Goal: Information Seeking & Learning: Find specific fact

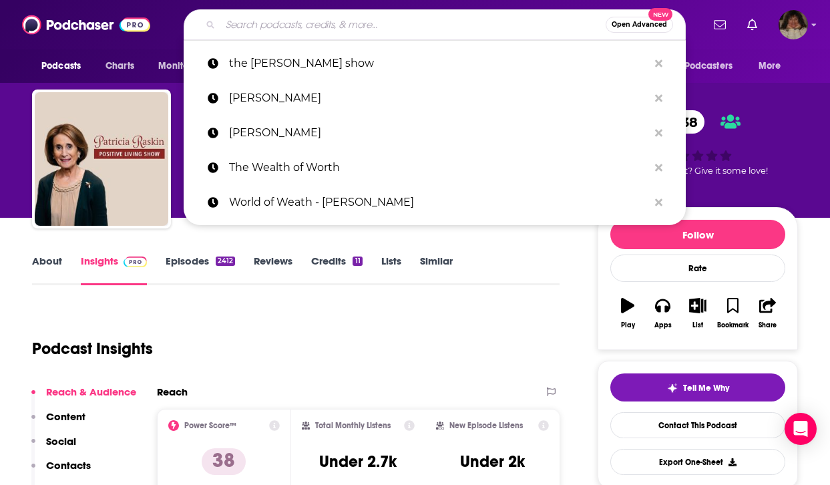
type input "Longevity Optimization Podcast"
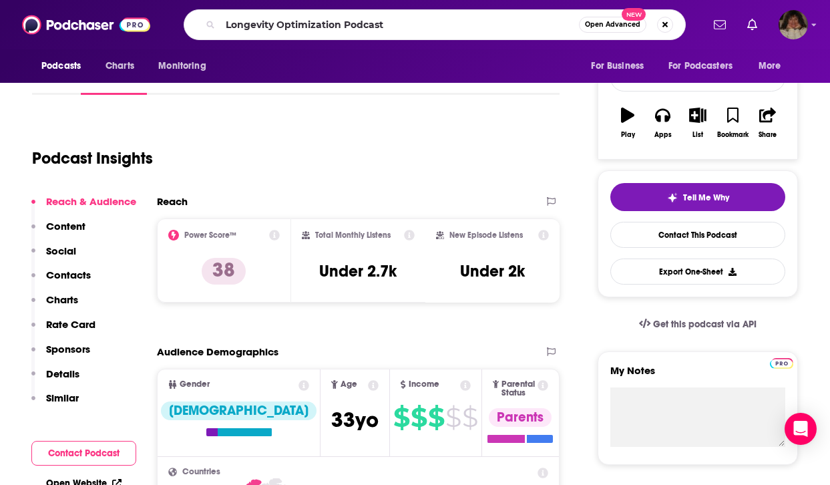
scroll to position [190, 0]
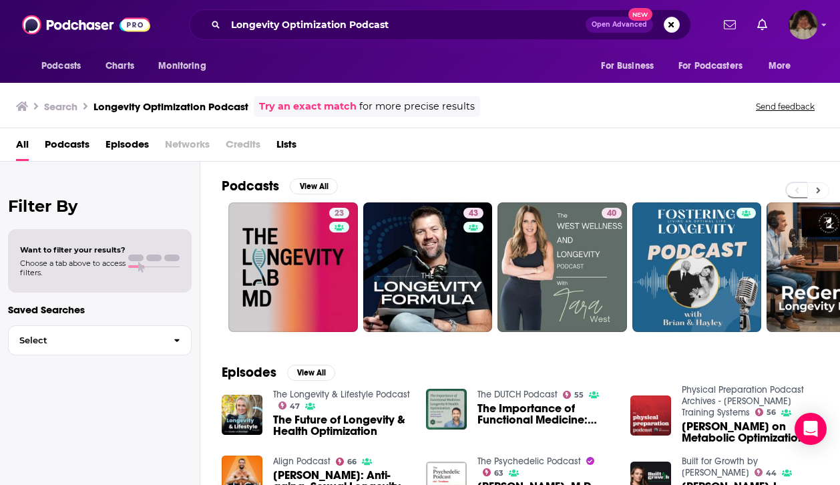
click at [818, 188] on icon at bounding box center [818, 190] width 5 height 9
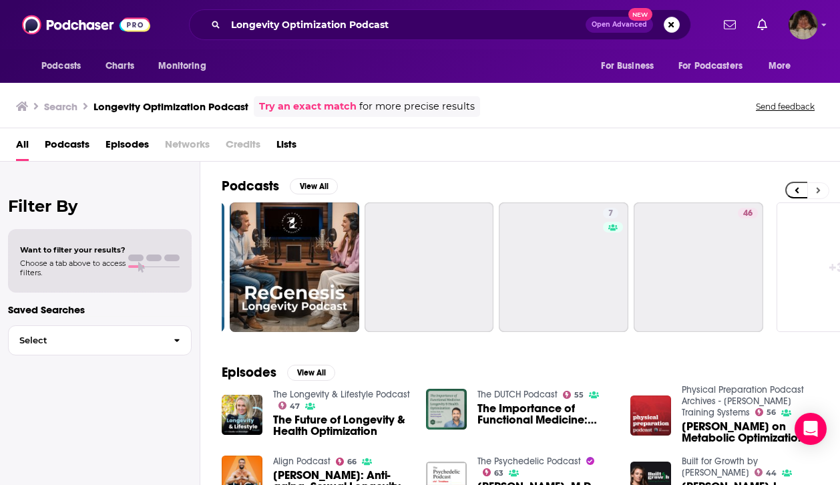
scroll to position [0, 608]
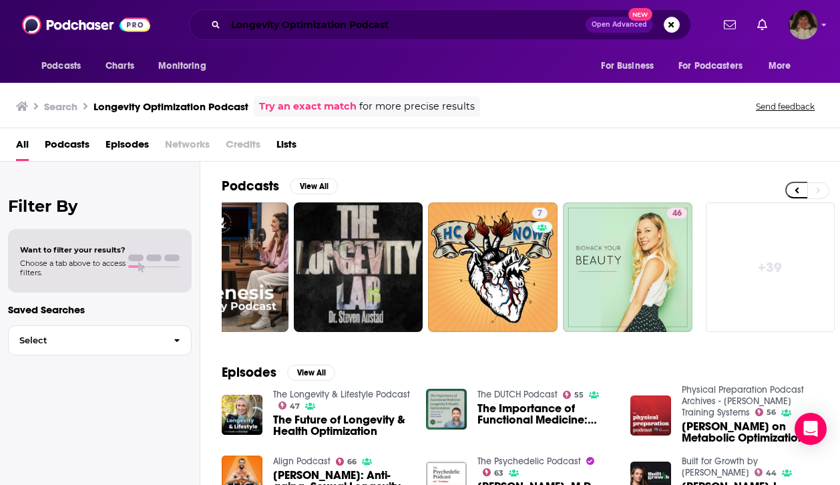
click at [433, 21] on input "Longevity Optimization Podcast" at bounding box center [406, 24] width 360 height 21
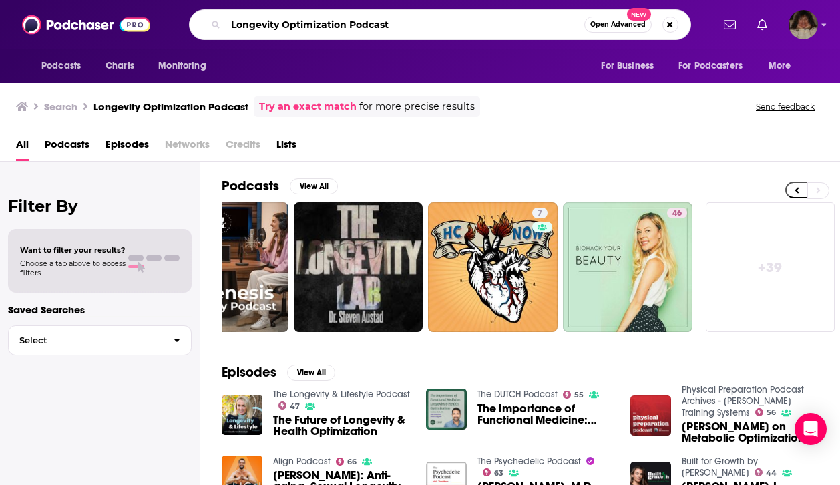
drag, startPoint x: 431, startPoint y: 23, endPoint x: 223, endPoint y: 14, distance: 208.5
click at [223, 14] on div "Longevity Optimization Podcast Open Advanced New" at bounding box center [440, 24] width 502 height 31
paste input "The Ruthless Compassion podcast by Dr. Sirota"
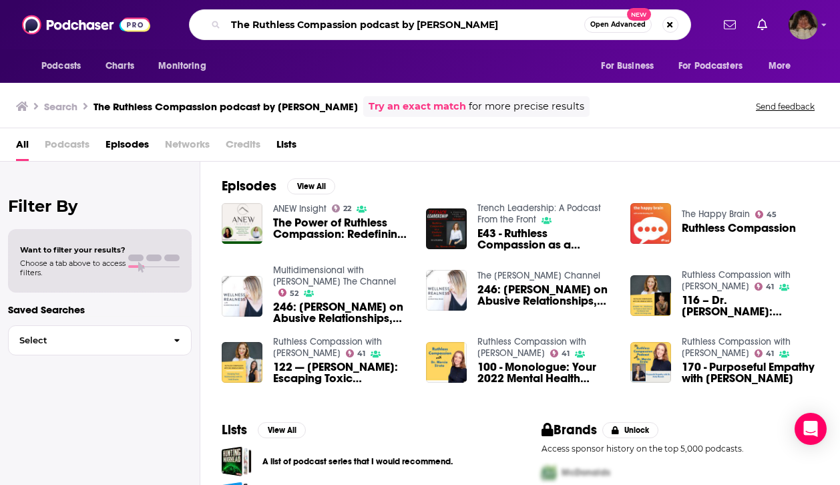
drag, startPoint x: 400, startPoint y: 24, endPoint x: 503, endPoint y: 24, distance: 103.5
click at [503, 24] on input "The Ruthless Compassion podcast by Dr. Sirota" at bounding box center [405, 24] width 359 height 21
drag, startPoint x: 488, startPoint y: 24, endPoint x: 401, endPoint y: 25, distance: 87.5
click at [401, 25] on input "The Ruthless Compassion podcast by Dr. Sirota" at bounding box center [405, 24] width 359 height 21
type input "The Ruthless Compassion podcast"
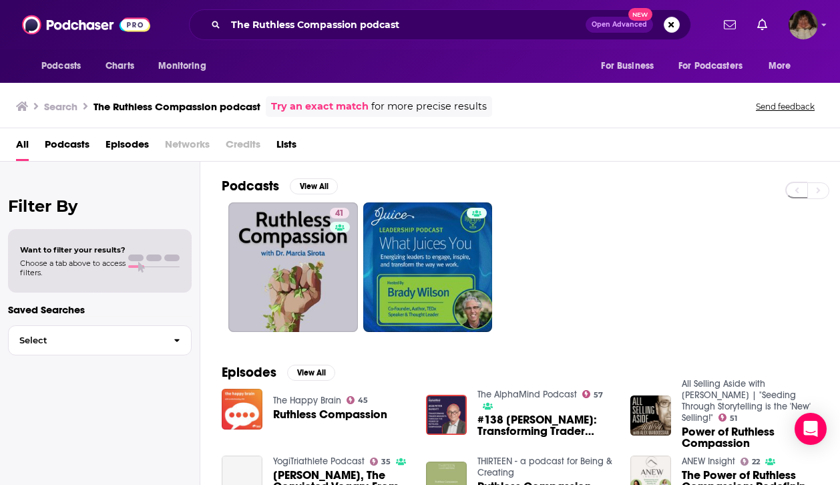
click at [83, 140] on span "Podcasts" at bounding box center [67, 147] width 45 height 27
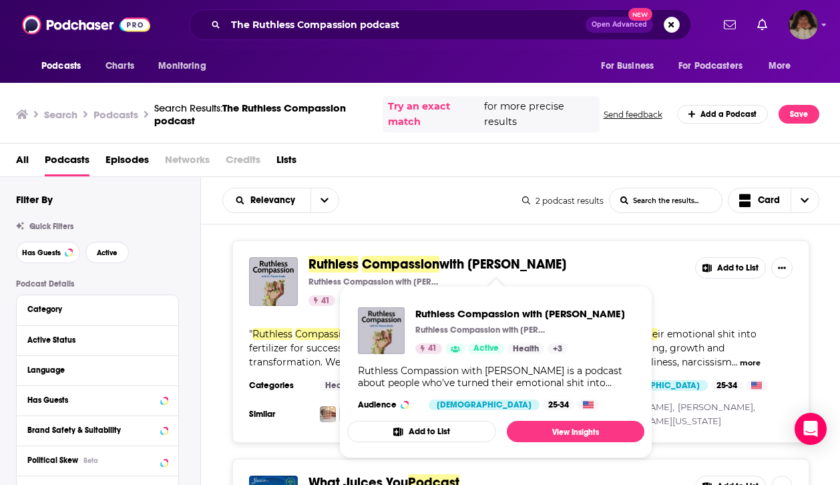
click at [366, 260] on span "Compassion" at bounding box center [400, 264] width 77 height 17
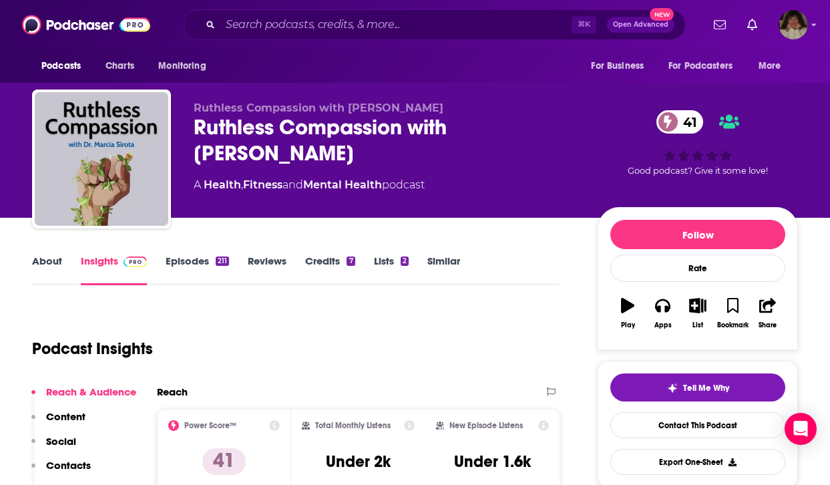
click at [42, 259] on link "About" at bounding box center [47, 269] width 30 height 31
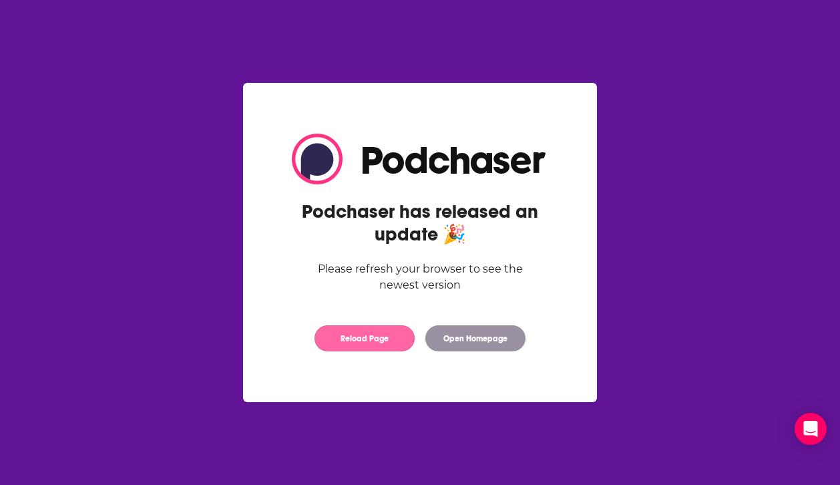
click at [348, 339] on button "Reload Page" at bounding box center [364, 338] width 100 height 26
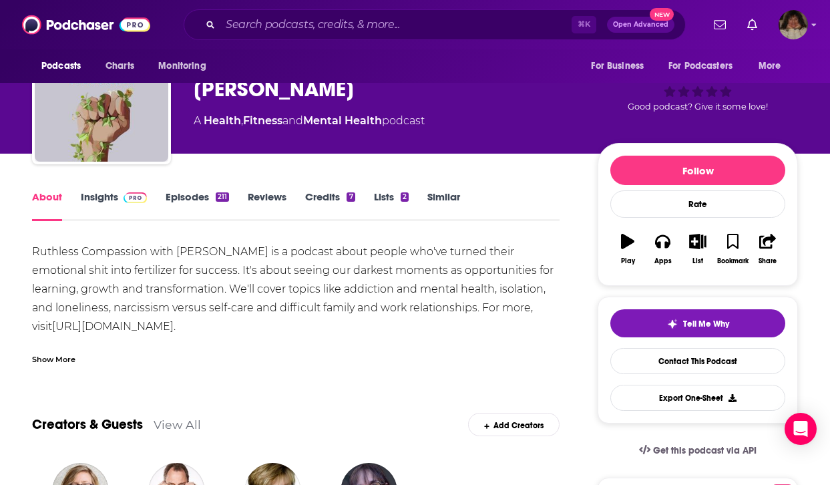
scroll to position [91, 0]
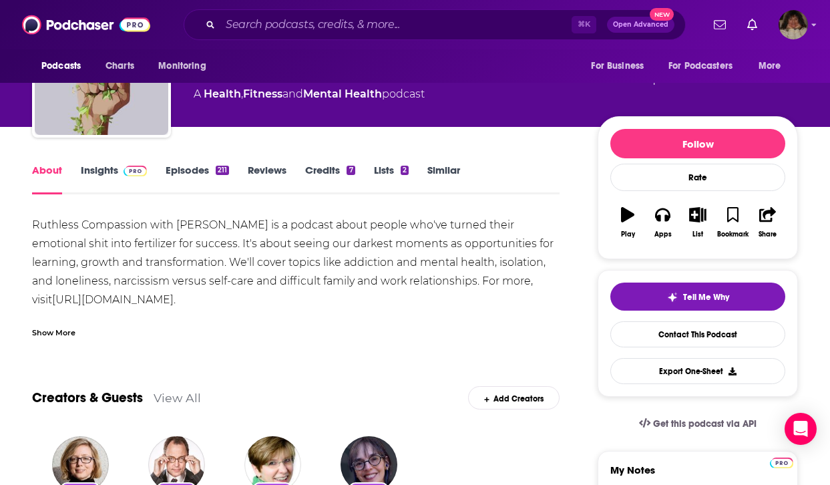
click at [161, 297] on link "[URL][DOMAIN_NAME]" at bounding box center [113, 299] width 122 height 13
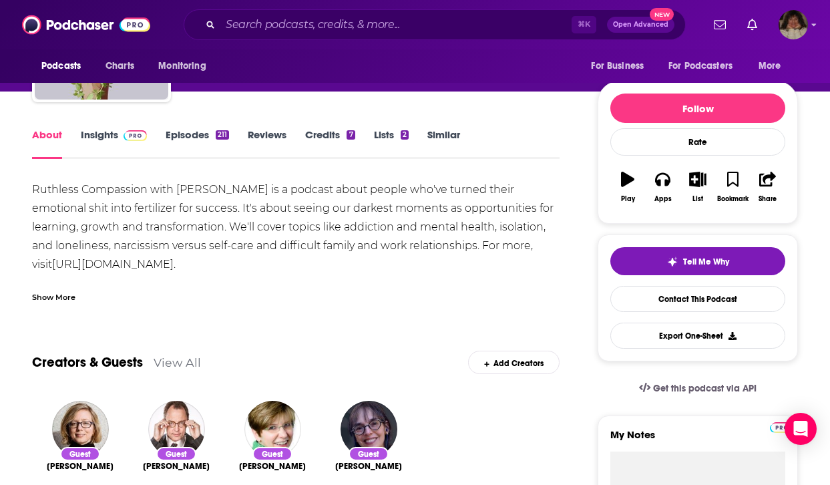
scroll to position [132, 0]
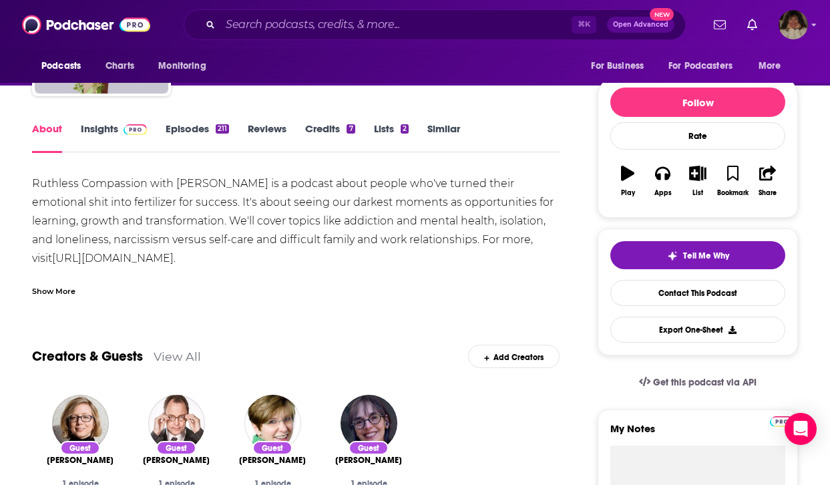
click at [91, 128] on link "Insights" at bounding box center [114, 137] width 66 height 31
